Goal: Task Accomplishment & Management: Use online tool/utility

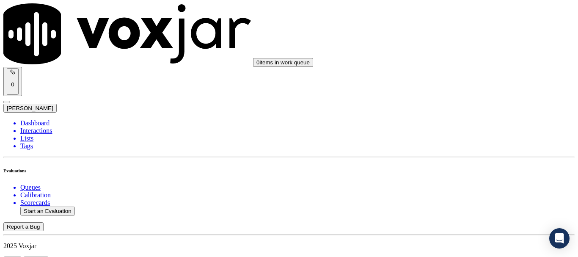
scroll to position [42, 0]
click at [44, 206] on button "Start an Evaluation" at bounding box center [47, 210] width 55 height 9
type input "MA_3392123281_20250821.mp3"
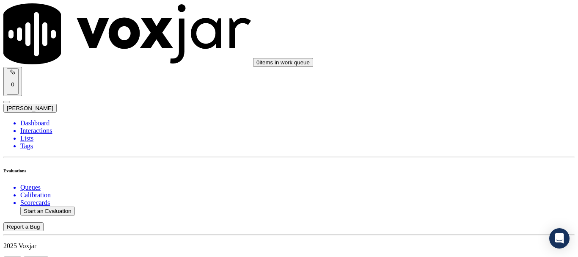
type input "isis"
type input "[DATE]T15:21"
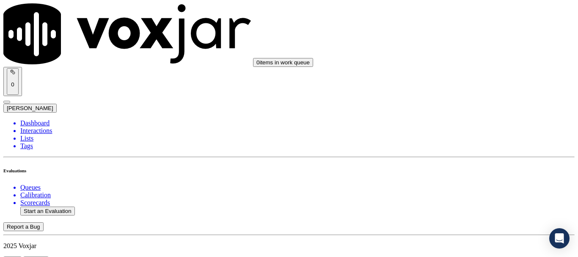
scroll to position [74, 0]
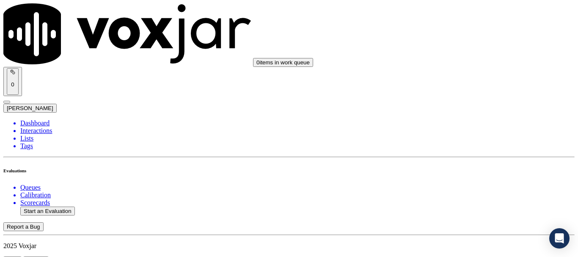
scroll to position [85, 0]
type input "[PERSON_NAME]"
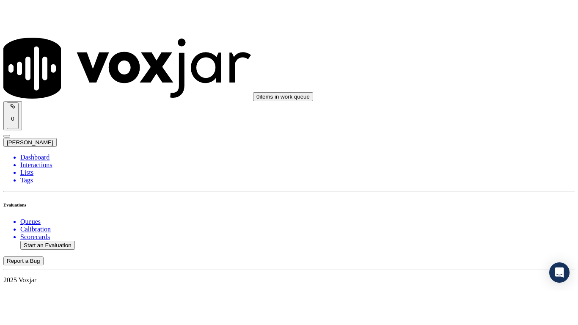
scroll to position [127, 0]
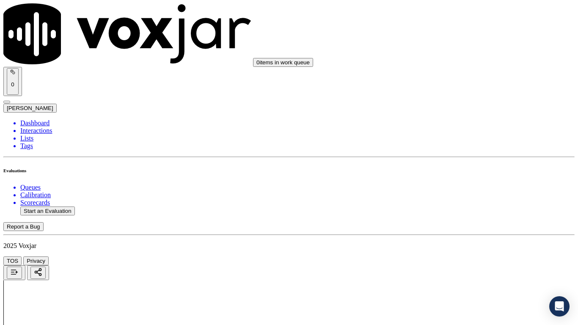
click at [464, 175] on div "Yes" at bounding box center [481, 171] width 107 height 8
click at [458, 165] on div "Yes" at bounding box center [481, 161] width 107 height 8
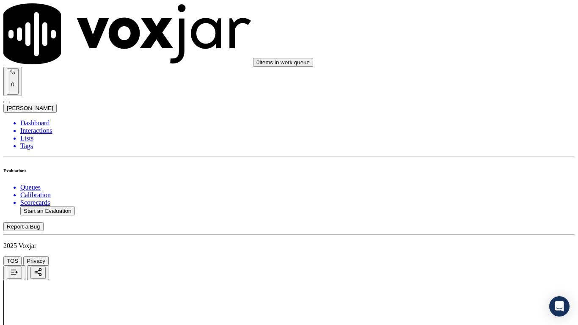
click at [456, 143] on div "Yes" at bounding box center [481, 141] width 107 height 8
click at [467, 256] on div "N/A" at bounding box center [481, 273] width 107 height 8
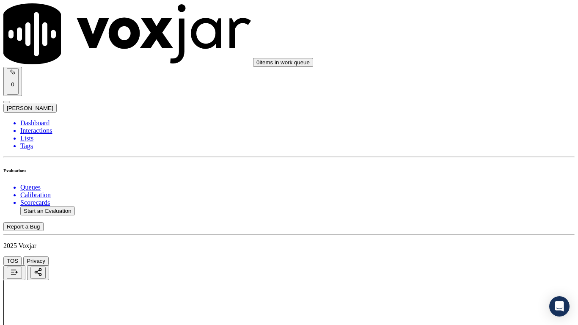
click at [462, 256] on div "N/A" at bounding box center [481, 283] width 107 height 8
click at [459, 164] on div "Yes" at bounding box center [481, 163] width 107 height 8
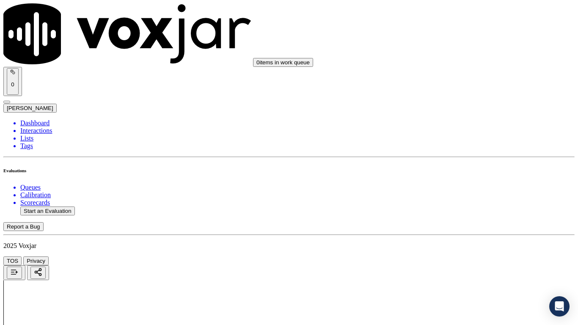
click at [462, 256] on div "Yes" at bounding box center [481, 279] width 107 height 8
click at [465, 188] on div "Yes" at bounding box center [481, 185] width 107 height 8
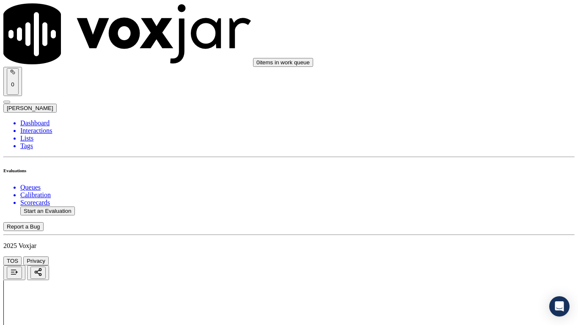
click at [461, 230] on div "Yes" at bounding box center [481, 226] width 107 height 8
click at [456, 168] on div "Yes" at bounding box center [481, 164] width 107 height 8
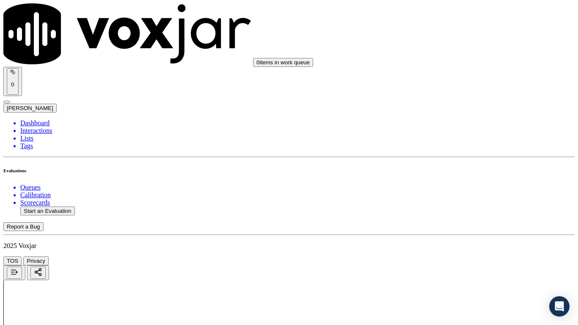
scroll to position [1312, 0]
click at [457, 80] on div "Yes" at bounding box center [481, 76] width 107 height 8
click at [473, 227] on div "Yes" at bounding box center [481, 224] width 107 height 8
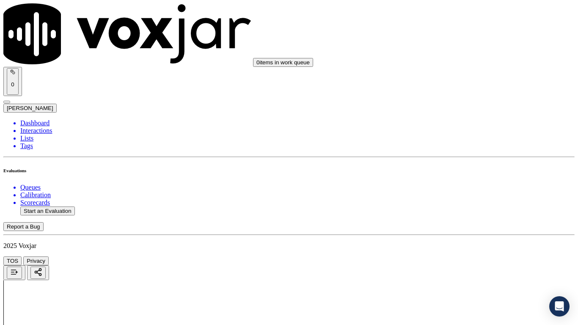
scroll to position [1523, 0]
click at [458, 122] on div "Yes" at bounding box center [481, 119] width 107 height 8
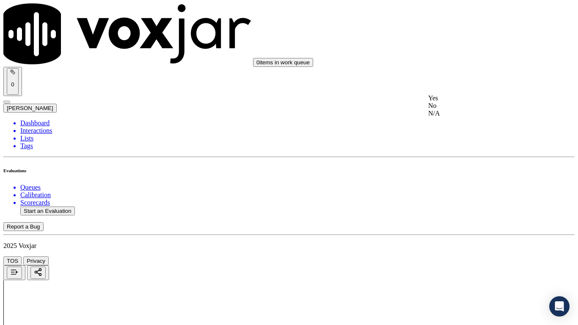
click at [463, 102] on div "Yes" at bounding box center [481, 98] width 107 height 8
click at [470, 209] on div "Yes" at bounding box center [481, 205] width 107 height 8
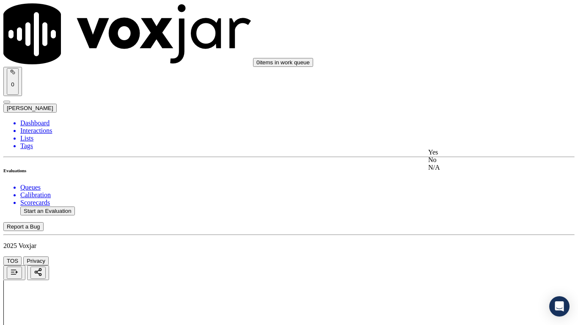
click at [463, 156] on div "Yes" at bounding box center [481, 153] width 107 height 8
click at [461, 256] on div "Yes" at bounding box center [481, 269] width 107 height 8
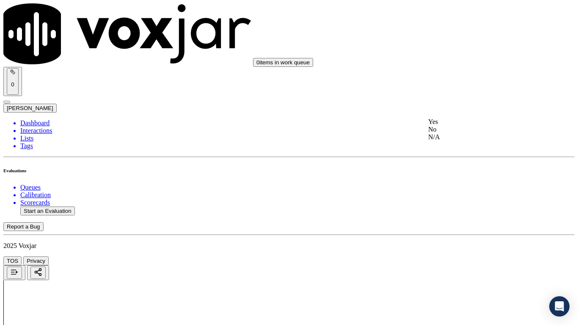
click at [461, 123] on div "Yes" at bounding box center [481, 122] width 107 height 8
click at [454, 256] on div "Yes" at bounding box center [481, 274] width 107 height 8
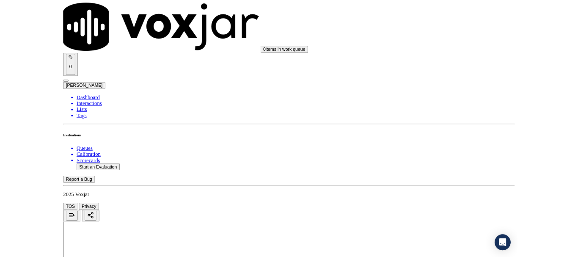
scroll to position [2327, 0]
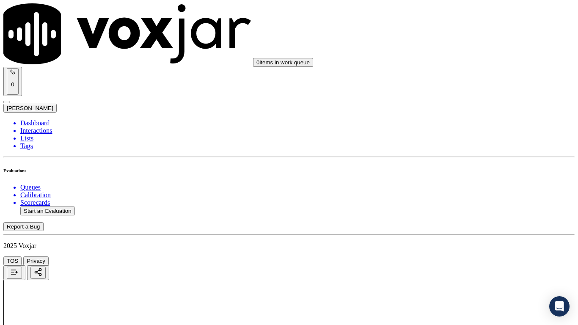
click at [461, 127] on div "Yes" at bounding box center [481, 126] width 107 height 8
click at [462, 247] on div "Yes" at bounding box center [481, 243] width 107 height 8
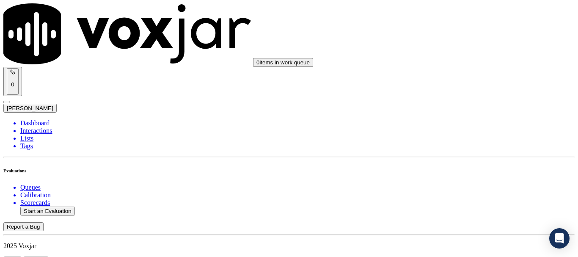
click at [63, 206] on button "Start an Evaluation" at bounding box center [47, 210] width 55 height 9
type input "20250821-130442_6177778515-all.mp3"
type input "[PERSON_NAME]"
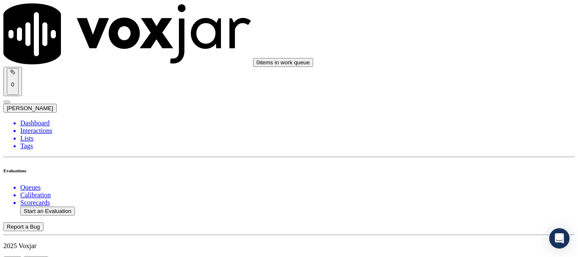
drag, startPoint x: 300, startPoint y: 102, endPoint x: 345, endPoint y: 109, distance: 46.3
type input "[DATE]T15:32"
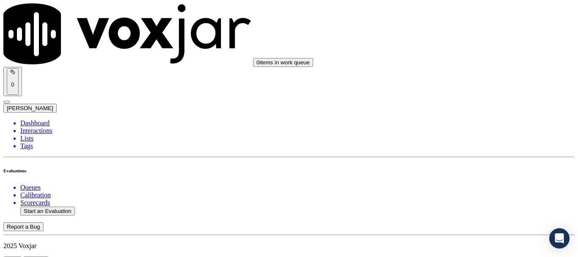
scroll to position [74, 0]
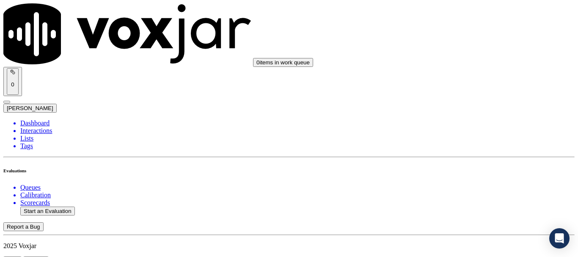
scroll to position [85, 0]
paste input "[PERSON_NAME]"
type input "[PERSON_NAME]"
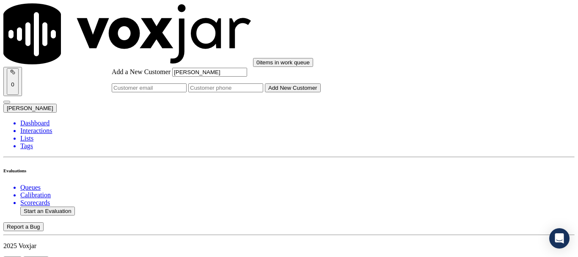
type input "[PERSON_NAME]"
click at [263, 92] on input "Add a New Customer" at bounding box center [225, 87] width 75 height 9
paste input "6177778515"
type input "6177778515"
click at [321, 92] on button "Add New Customer" at bounding box center [293, 87] width 56 height 9
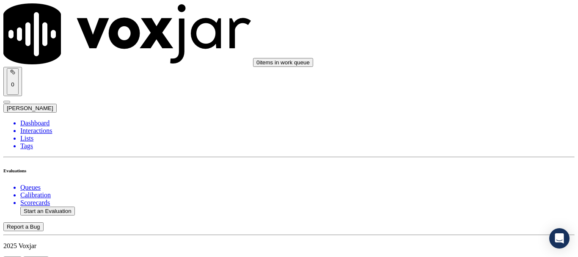
click at [476, 175] on div "Yes" at bounding box center [481, 171] width 107 height 8
click at [461, 119] on div "Yes" at bounding box center [481, 119] width 107 height 8
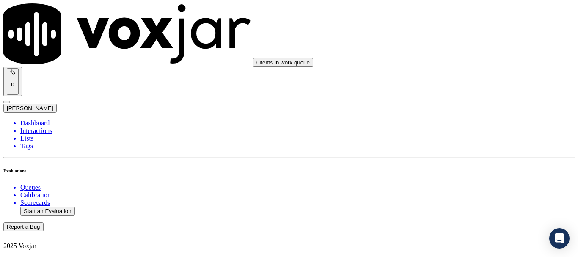
scroll to position [296, 0]
click at [454, 102] on div "Yes" at bounding box center [481, 98] width 107 height 8
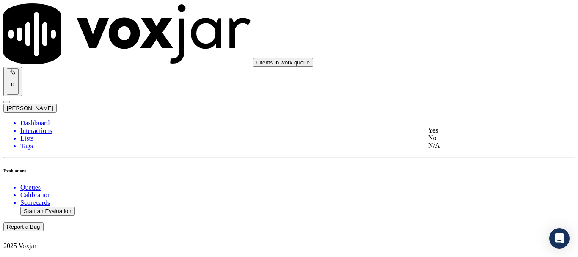
click at [455, 149] on div "N/A" at bounding box center [481, 146] width 107 height 8
click at [467, 143] on div "Yes" at bounding box center [481, 141] width 107 height 8
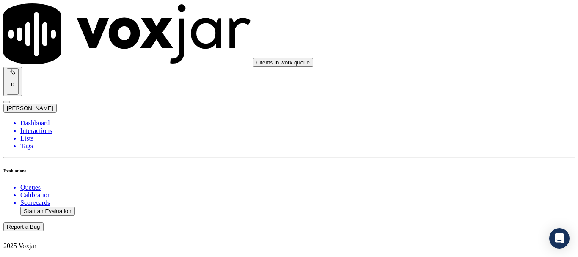
click at [462, 82] on div "Yes" at bounding box center [481, 78] width 107 height 8
click at [462, 198] on div "Yes" at bounding box center [481, 195] width 107 height 8
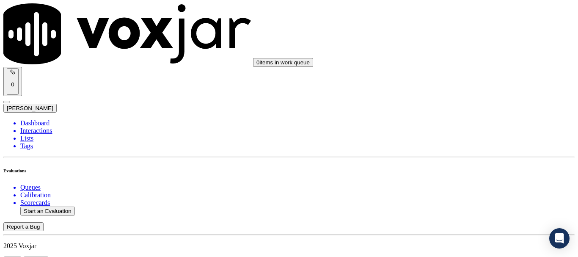
click at [449, 104] on div "Yes" at bounding box center [481, 100] width 107 height 8
click at [462, 206] on div "Yes" at bounding box center [481, 207] width 107 height 8
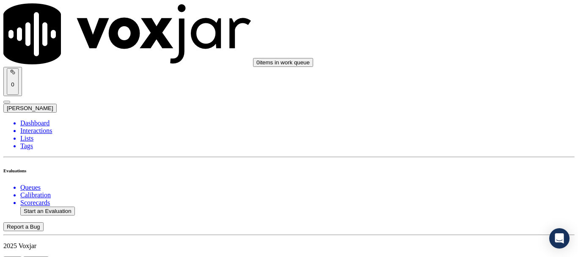
click at [462, 120] on div "Yes No N/A" at bounding box center [481, 129] width 107 height 23
click at [462, 124] on div "Yes" at bounding box center [481, 122] width 107 height 8
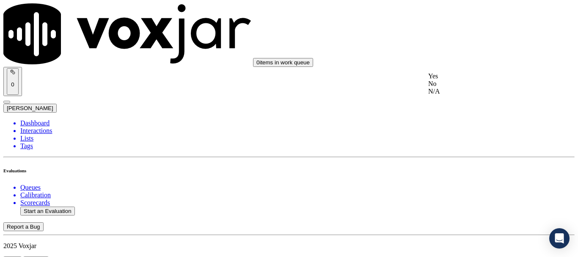
click at [457, 88] on div "No" at bounding box center [481, 84] width 107 height 8
click at [458, 80] on div "Yes" at bounding box center [481, 76] width 107 height 8
click at [463, 162] on div "Yes" at bounding box center [481, 158] width 107 height 8
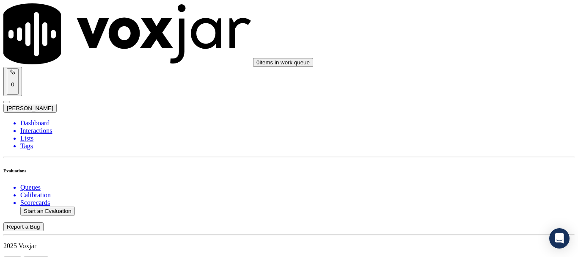
scroll to position [1481, 0]
click at [460, 165] on div "Yes" at bounding box center [481, 161] width 107 height 8
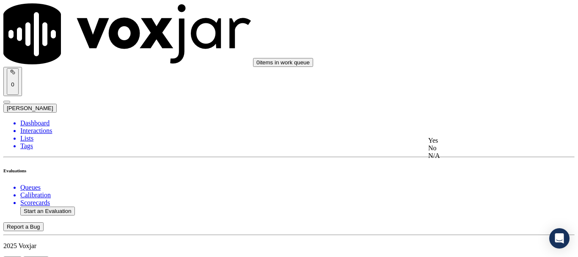
click at [462, 144] on div "Yes" at bounding box center [481, 141] width 107 height 8
click at [455, 124] on div "Yes" at bounding box center [481, 120] width 107 height 8
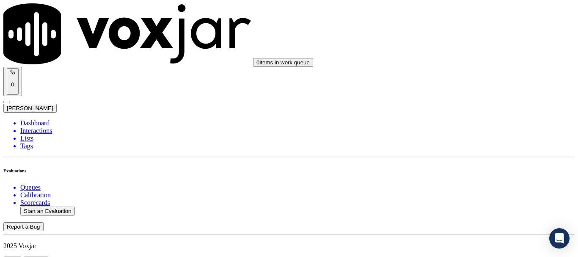
click at [465, 155] on div "Yes" at bounding box center [481, 153] width 107 height 8
click at [462, 104] on div "Yes" at bounding box center [481, 100] width 107 height 8
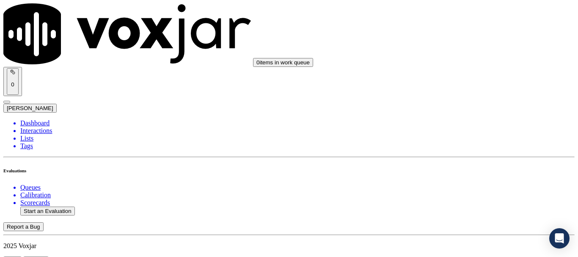
click at [463, 209] on div "Yes" at bounding box center [481, 207] width 107 height 8
click at [458, 192] on div "Yes" at bounding box center [481, 189] width 107 height 8
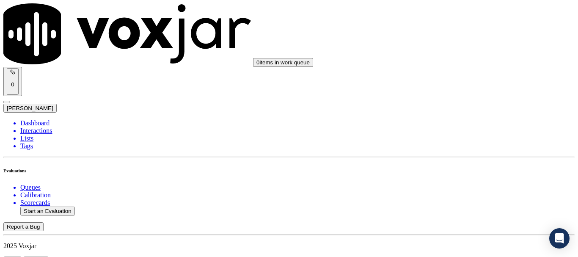
scroll to position [2327, 0]
click at [462, 128] on div "Yes" at bounding box center [481, 126] width 107 height 8
click at [452, 182] on div "Yes" at bounding box center [481, 178] width 107 height 8
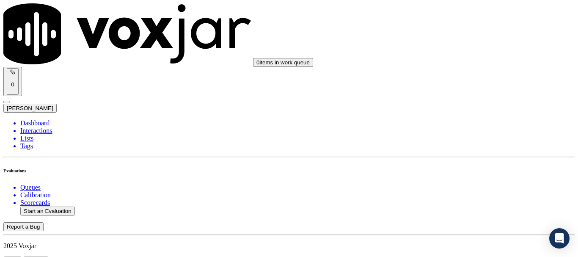
scroll to position [2409, 0]
click at [62, 206] on button "Start an Evaluation" at bounding box center [47, 210] width 55 height 9
type input "20250821-161543_4846884885-all.mp3"
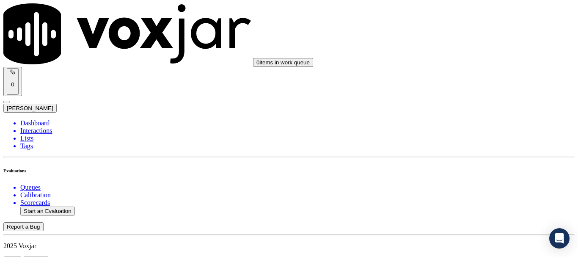
type input "car"
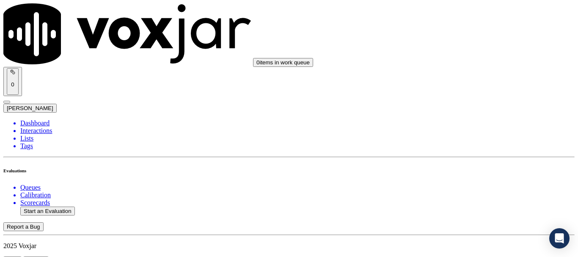
type input "[DATE]T15:53"
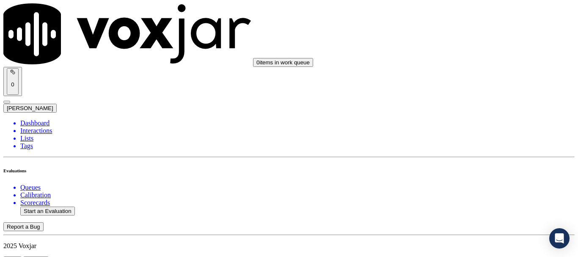
scroll to position [85, 0]
type input "[PERSON_NAME]"
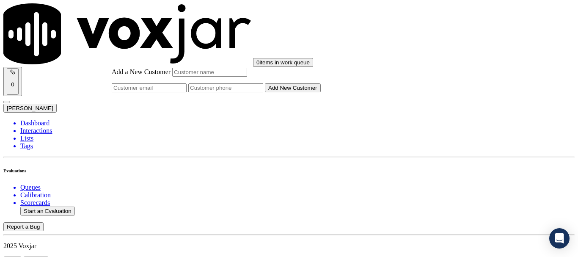
paste input "[PERSON_NAME]"
type input "[PERSON_NAME]"
click at [263, 92] on input "Add a New Customer" at bounding box center [225, 87] width 75 height 9
paste input "4846884885"
type input "4846884885"
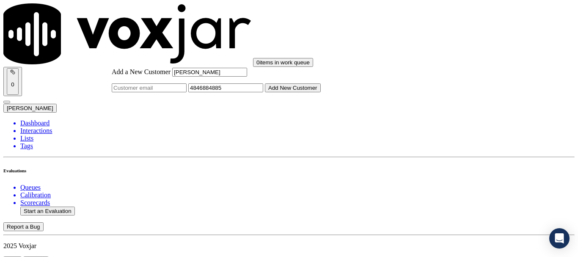
click at [321, 92] on button "Add New Customer" at bounding box center [293, 87] width 56 height 9
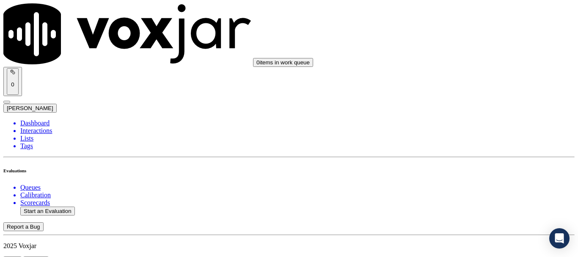
click at [454, 171] on div "Yes" at bounding box center [481, 171] width 107 height 8
click at [456, 80] on div "Yes" at bounding box center [481, 76] width 107 height 8
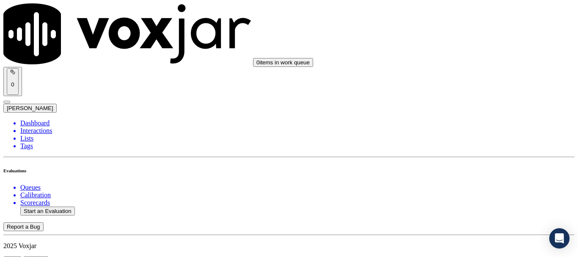
click at [461, 186] on div "Yes" at bounding box center [481, 183] width 107 height 8
drag, startPoint x: 464, startPoint y: 165, endPoint x: 467, endPoint y: 191, distance: 26.0
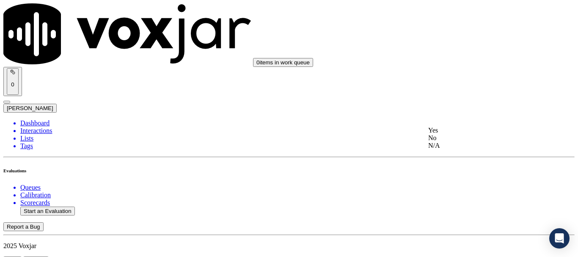
click at [464, 149] on div "N/A" at bounding box center [481, 146] width 107 height 8
click at [473, 117] on div "N/A" at bounding box center [481, 114] width 107 height 8
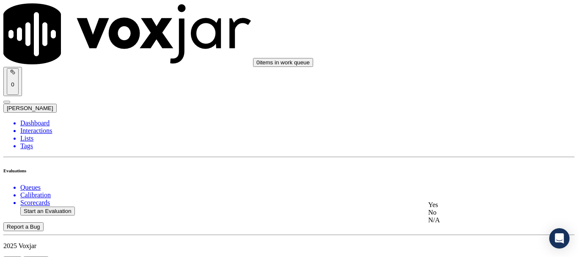
click at [469, 209] on div "Yes" at bounding box center [481, 205] width 107 height 8
drag, startPoint x: 465, startPoint y: 161, endPoint x: 464, endPoint y: 167, distance: 6.5
click at [465, 156] on div "Yes" at bounding box center [481, 153] width 107 height 8
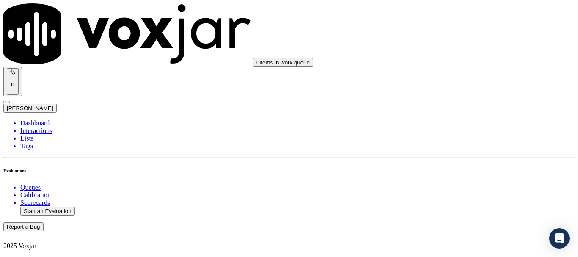
scroll to position [889, 0]
click at [457, 103] on div "Yes" at bounding box center [481, 100] width 107 height 8
click at [463, 210] on div "Yes" at bounding box center [481, 207] width 107 height 8
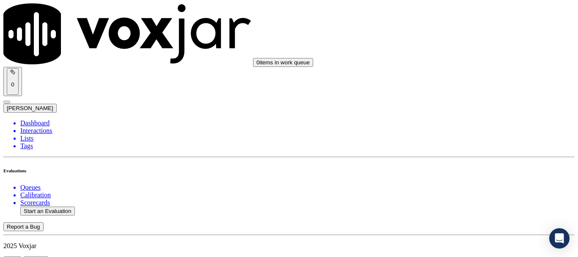
scroll to position [1100, 0]
click at [463, 124] on div "Yes" at bounding box center [481, 122] width 107 height 8
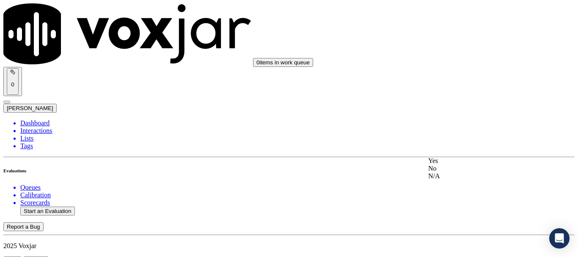
click at [463, 159] on div "Yes" at bounding box center [481, 161] width 107 height 8
drag, startPoint x: 456, startPoint y: 144, endPoint x: 455, endPoint y: 157, distance: 12.8
click at [456, 143] on div "Yes" at bounding box center [481, 139] width 107 height 8
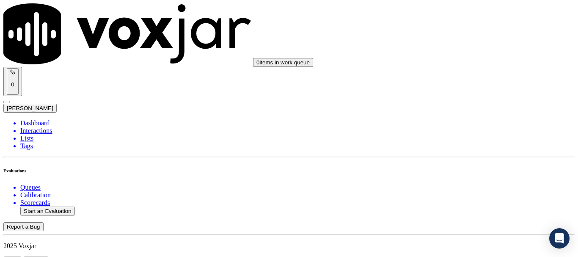
scroll to position [1566, 0]
click at [456, 80] on div "Yes" at bounding box center [481, 76] width 107 height 8
click at [454, 187] on div "Yes" at bounding box center [481, 183] width 107 height 8
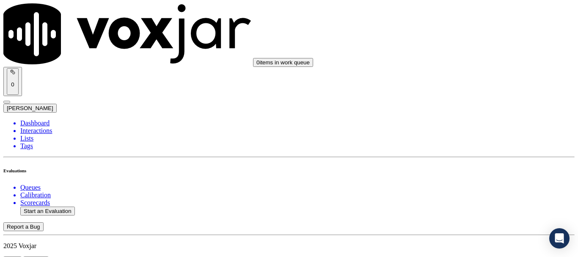
scroll to position [1819, 0]
click at [455, 39] on div "Yes" at bounding box center [481, 36] width 107 height 8
click at [443, 156] on div "Yes" at bounding box center [481, 153] width 107 height 8
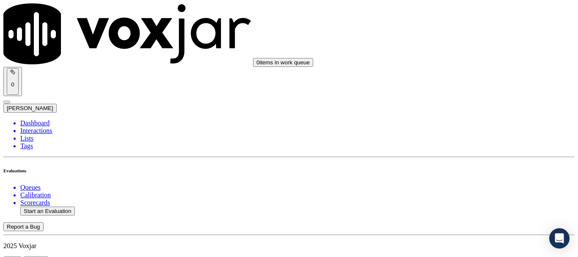
scroll to position [2031, 0]
click at [456, 59] on div "Yes" at bounding box center [481, 58] width 107 height 8
click at [466, 168] on div "Yes" at bounding box center [481, 164] width 107 height 8
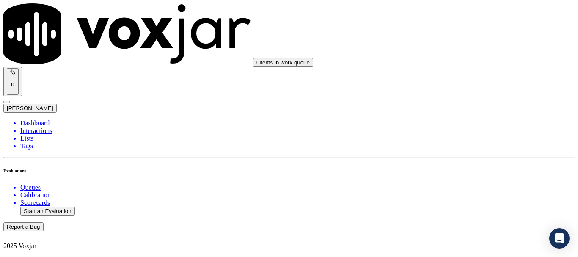
scroll to position [2200, 0]
click at [462, 149] on div "Yes" at bounding box center [481, 147] width 107 height 8
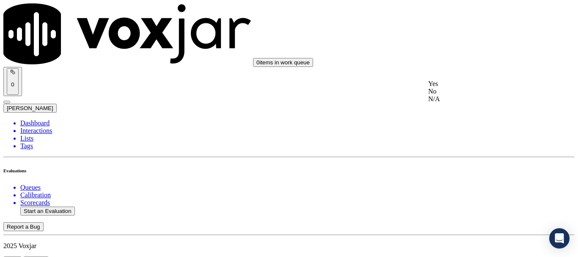
click at [460, 87] on div "Yes" at bounding box center [481, 84] width 107 height 8
click at [466, 200] on div "Yes" at bounding box center [481, 201] width 107 height 8
drag, startPoint x: 454, startPoint y: 223, endPoint x: 314, endPoint y: 206, distance: 141.0
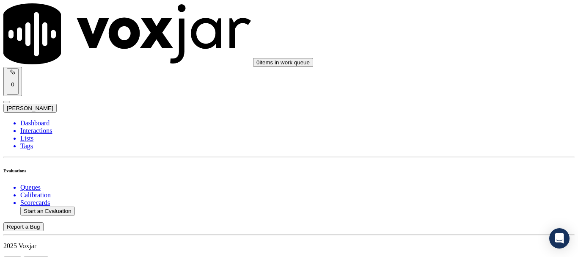
click at [48, 119] on li "Dashboard" at bounding box center [297, 123] width 554 height 8
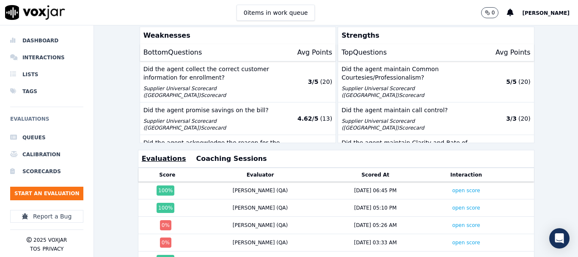
scroll to position [296, 0]
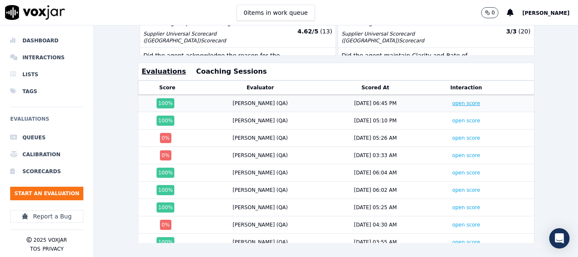
click at [452, 103] on link "open score" at bounding box center [466, 103] width 28 height 6
click at [452, 122] on link "open score" at bounding box center [466, 121] width 28 height 6
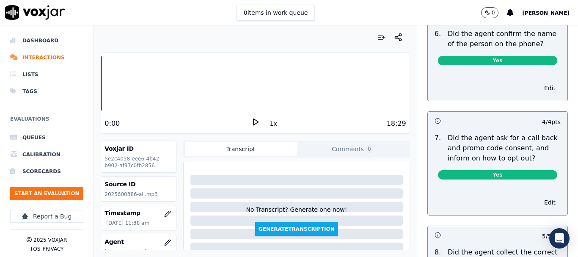
scroll to position [677, 0]
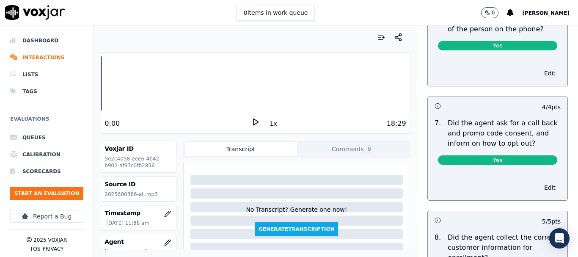
click at [539, 185] on button "Edit" at bounding box center [550, 188] width 22 height 12
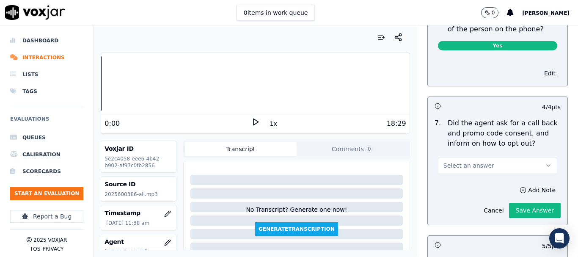
click at [477, 165] on button "Select an answer" at bounding box center [497, 165] width 119 height 17
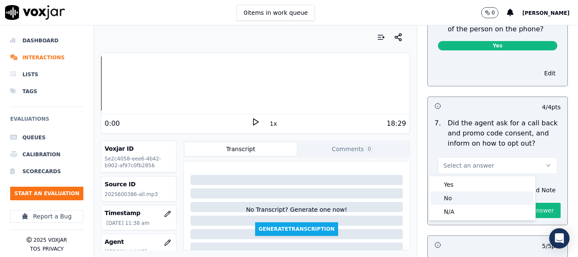
click at [462, 196] on div "No" at bounding box center [481, 198] width 103 height 14
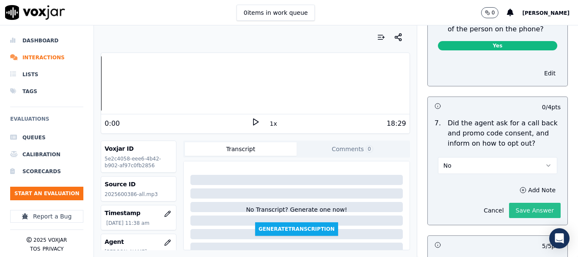
click at [519, 205] on button "Save Answer" at bounding box center [535, 210] width 52 height 15
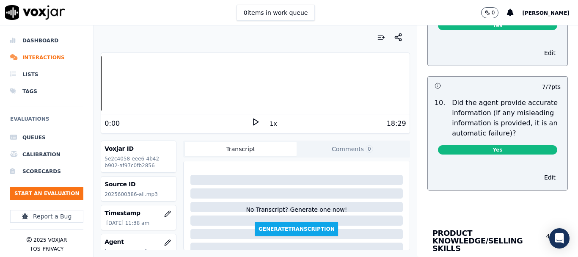
scroll to position [1269, 0]
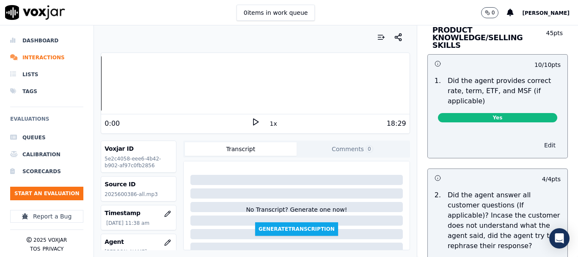
click at [539, 139] on button "Edit" at bounding box center [550, 145] width 22 height 12
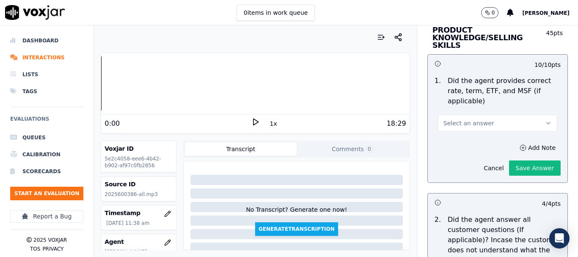
click at [487, 117] on button "Select an answer" at bounding box center [497, 123] width 119 height 17
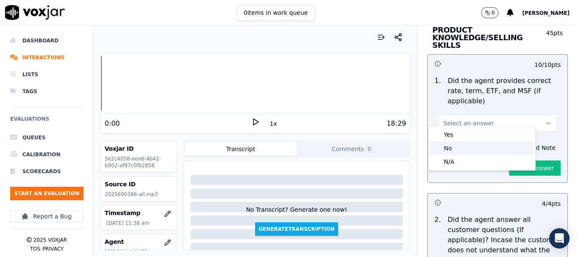
click at [465, 148] on div "No" at bounding box center [481, 148] width 103 height 14
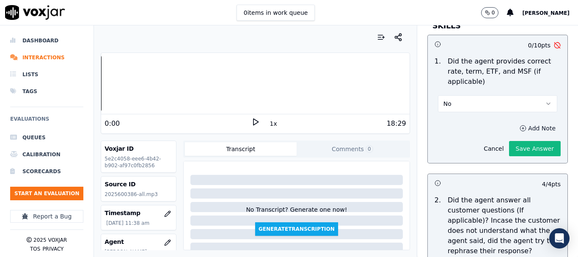
scroll to position [1250, 0]
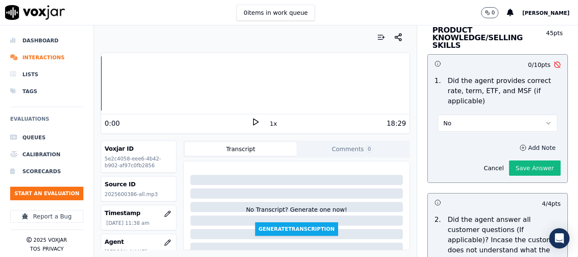
click at [515, 142] on button "Add Note" at bounding box center [538, 148] width 46 height 12
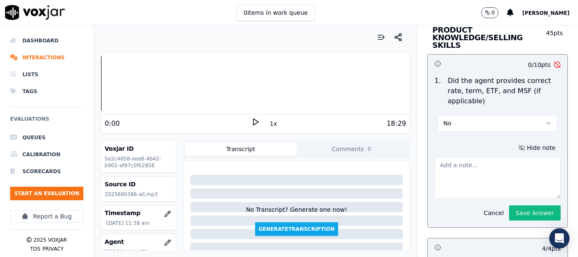
click at [451, 160] on textarea at bounding box center [498, 177] width 126 height 41
click at [251, 121] on icon at bounding box center [255, 122] width 8 height 8
click at [171, 77] on div at bounding box center [255, 83] width 308 height 54
click at [162, 83] on div at bounding box center [255, 83] width 308 height 54
click at [199, 80] on div at bounding box center [255, 83] width 308 height 54
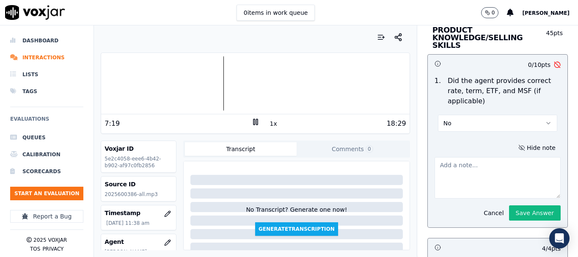
click at [207, 79] on div at bounding box center [255, 83] width 308 height 54
click at [205, 79] on div at bounding box center [255, 83] width 308 height 54
click at [203, 79] on div at bounding box center [255, 83] width 308 height 54
click at [200, 77] on div at bounding box center [255, 83] width 308 height 54
click at [198, 77] on div at bounding box center [255, 83] width 308 height 54
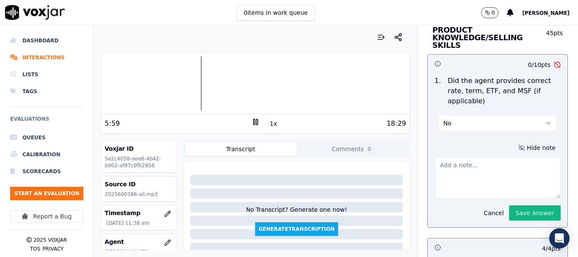
click at [196, 77] on div at bounding box center [255, 83] width 308 height 54
click at [193, 79] on div at bounding box center [255, 83] width 308 height 54
click at [190, 78] on div at bounding box center [255, 83] width 308 height 54
click at [187, 77] on div at bounding box center [255, 83] width 308 height 54
click at [186, 77] on div at bounding box center [255, 83] width 308 height 54
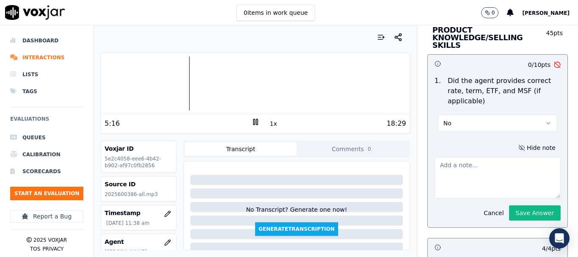
click at [184, 77] on div at bounding box center [255, 83] width 308 height 54
click at [181, 77] on div at bounding box center [255, 83] width 308 height 54
click at [178, 77] on div at bounding box center [255, 83] width 308 height 54
click at [175, 90] on div at bounding box center [255, 83] width 308 height 54
click at [256, 120] on rect at bounding box center [256, 122] width 1 height 6
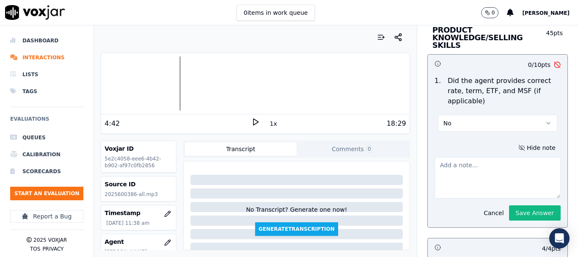
click at [479, 169] on textarea at bounding box center [498, 177] width 126 height 41
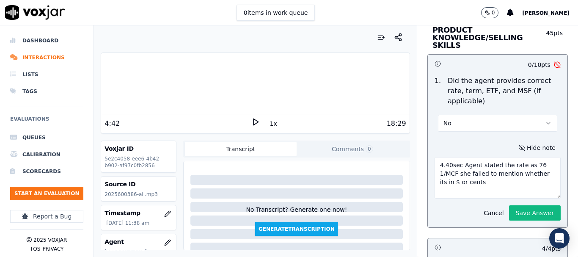
type textarea "4.40sec Agent stated the rate as 76 1/MCF she failed to mention whether its in …"
click at [251, 123] on icon at bounding box center [255, 122] width 8 height 8
click at [253, 120] on rect at bounding box center [253, 122] width 1 height 6
click at [514, 206] on button "Save Answer" at bounding box center [535, 212] width 52 height 15
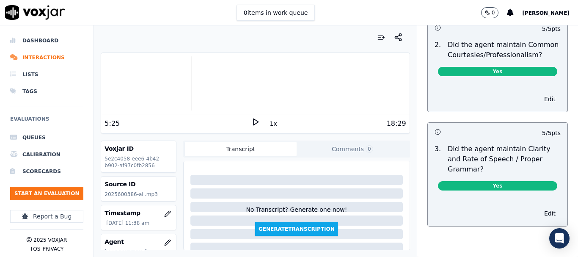
scroll to position [2414, 0]
click at [251, 121] on icon at bounding box center [255, 122] width 8 height 8
click at [256, 120] on rect at bounding box center [256, 122] width 1 height 6
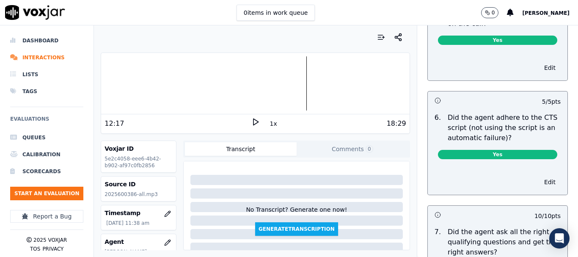
scroll to position [1822, 0]
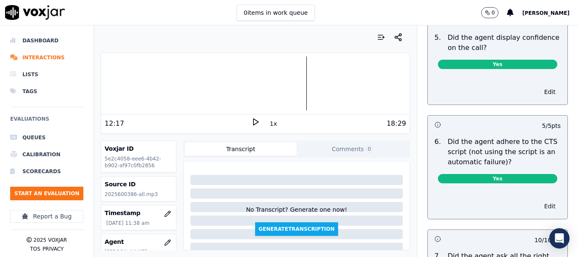
click at [539, 200] on button "Edit" at bounding box center [550, 206] width 22 height 12
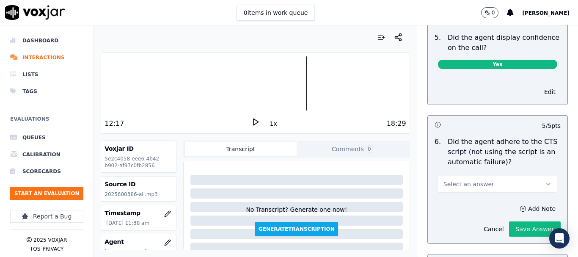
click at [475, 182] on button "Select an answer" at bounding box center [497, 184] width 119 height 17
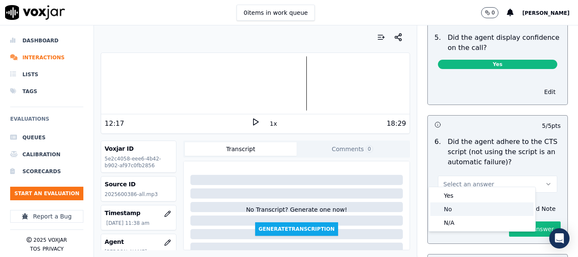
click at [468, 206] on div "No" at bounding box center [481, 209] width 103 height 14
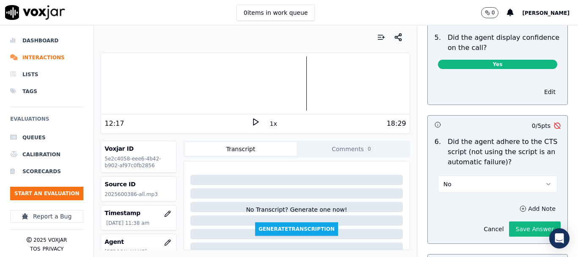
click at [515, 203] on button "Add Note" at bounding box center [538, 209] width 46 height 12
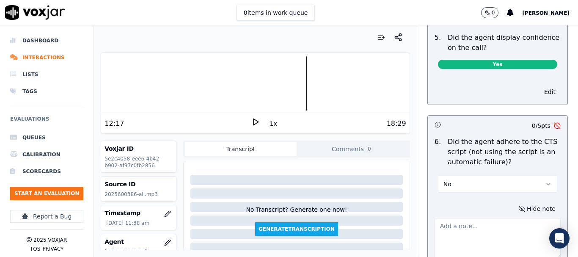
click at [448, 218] on textarea at bounding box center [498, 238] width 126 height 41
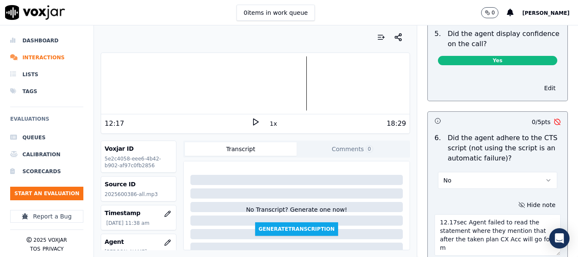
scroll to position [1834, 0]
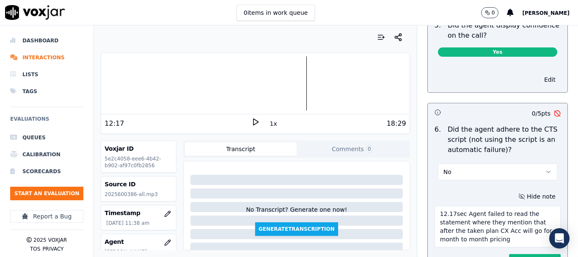
type textarea "12.17sec Agent failed to read the statement where they mention that after the t…"
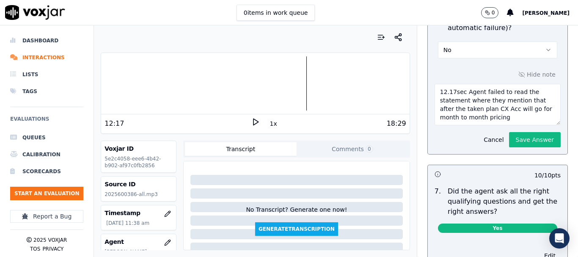
scroll to position [1961, 0]
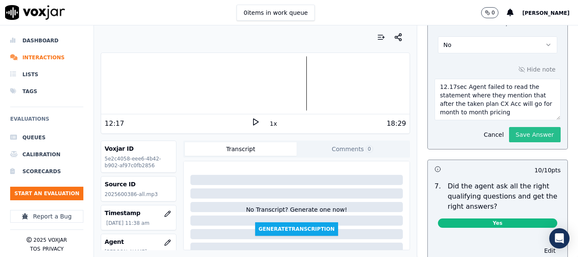
click at [518, 129] on button "Save Answer" at bounding box center [535, 134] width 52 height 15
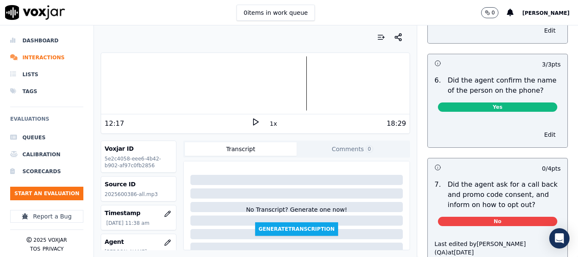
scroll to position [0, 0]
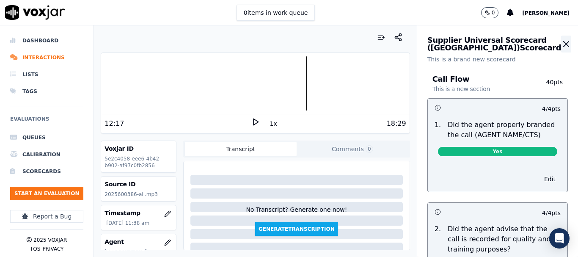
click at [564, 42] on icon "button" at bounding box center [566, 43] width 5 height 5
